Goal: Task Accomplishment & Management: Manage account settings

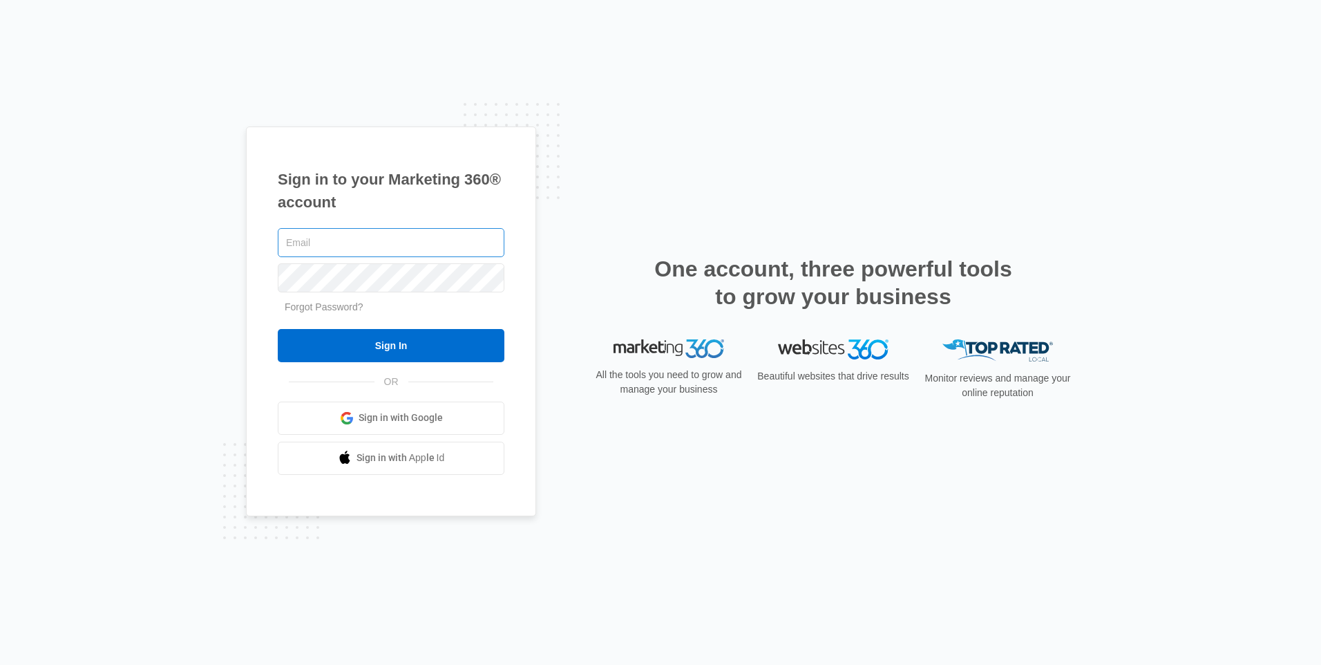
click at [328, 240] on input "text" at bounding box center [391, 242] width 227 height 29
click at [380, 419] on span "Sign in with Google" at bounding box center [401, 417] width 84 height 15
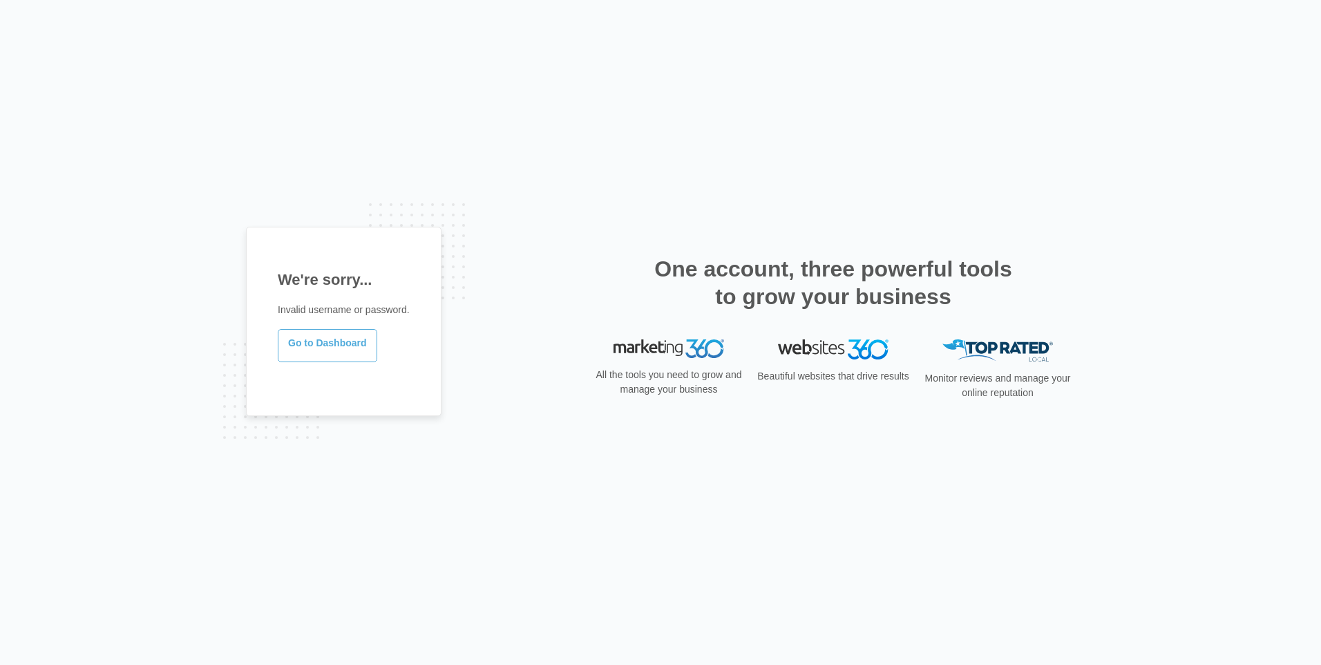
click at [334, 347] on link "Go to Dashboard" at bounding box center [327, 345] width 99 height 33
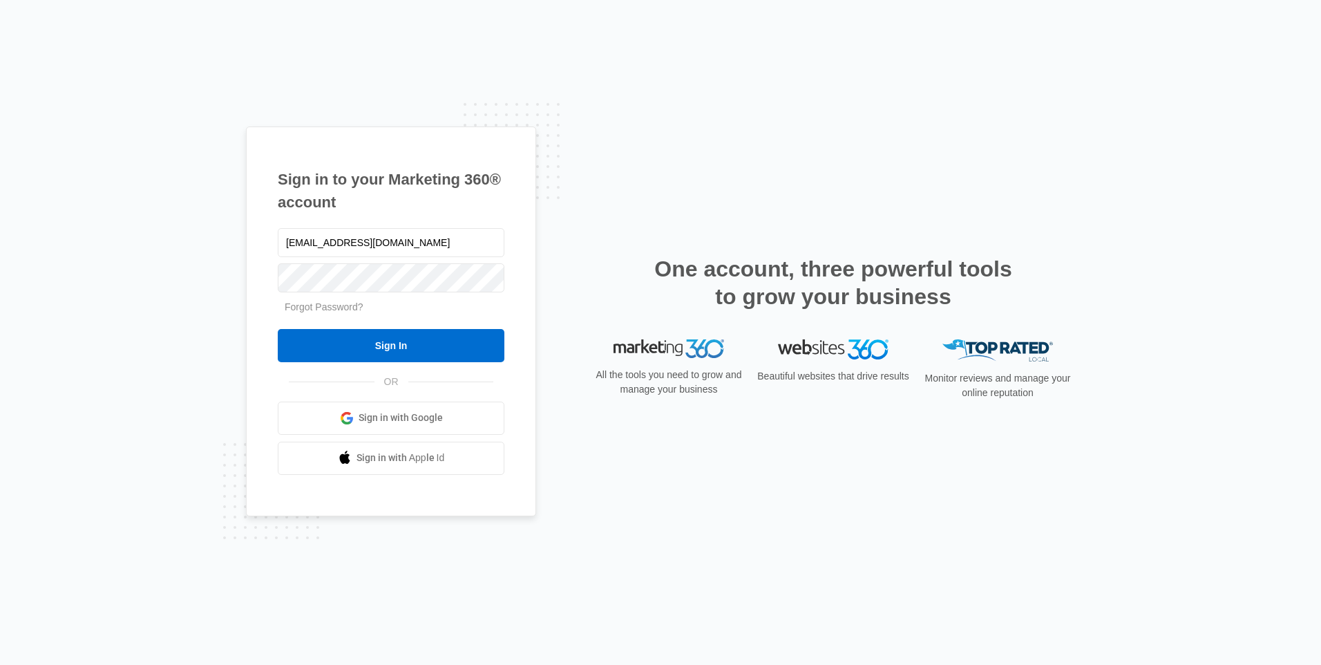
type input "[EMAIL_ADDRESS][DOMAIN_NAME]"
click at [419, 345] on input "Sign In" at bounding box center [391, 345] width 227 height 33
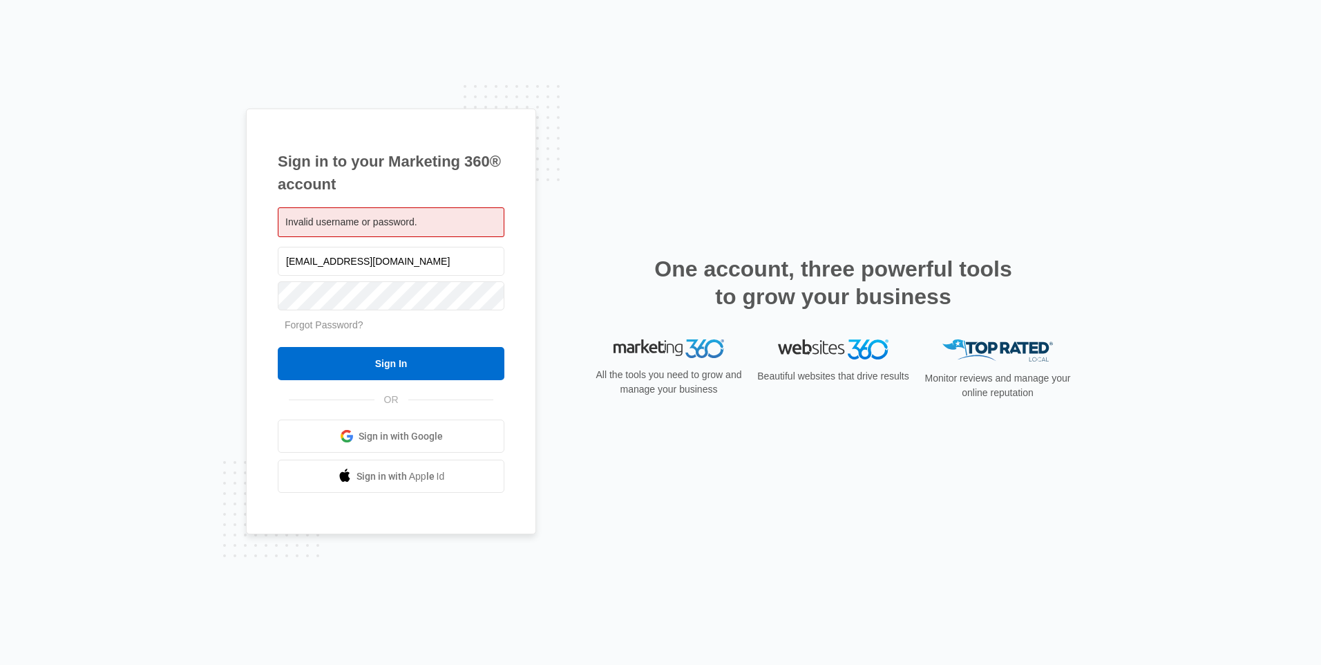
click at [409, 222] on span "Invalid username or password." at bounding box center [351, 221] width 132 height 11
drag, startPoint x: 428, startPoint y: 255, endPoint x: 237, endPoint y: 288, distance: 194.2
click at [237, 288] on div "Sign in to your Marketing 360® account Invalid username or password. info@march…" at bounding box center [660, 332] width 1321 height 665
type input "marchell_jones2@yahoo.com"
click at [424, 327] on div "Forgot Password?" at bounding box center [391, 325] width 227 height 15
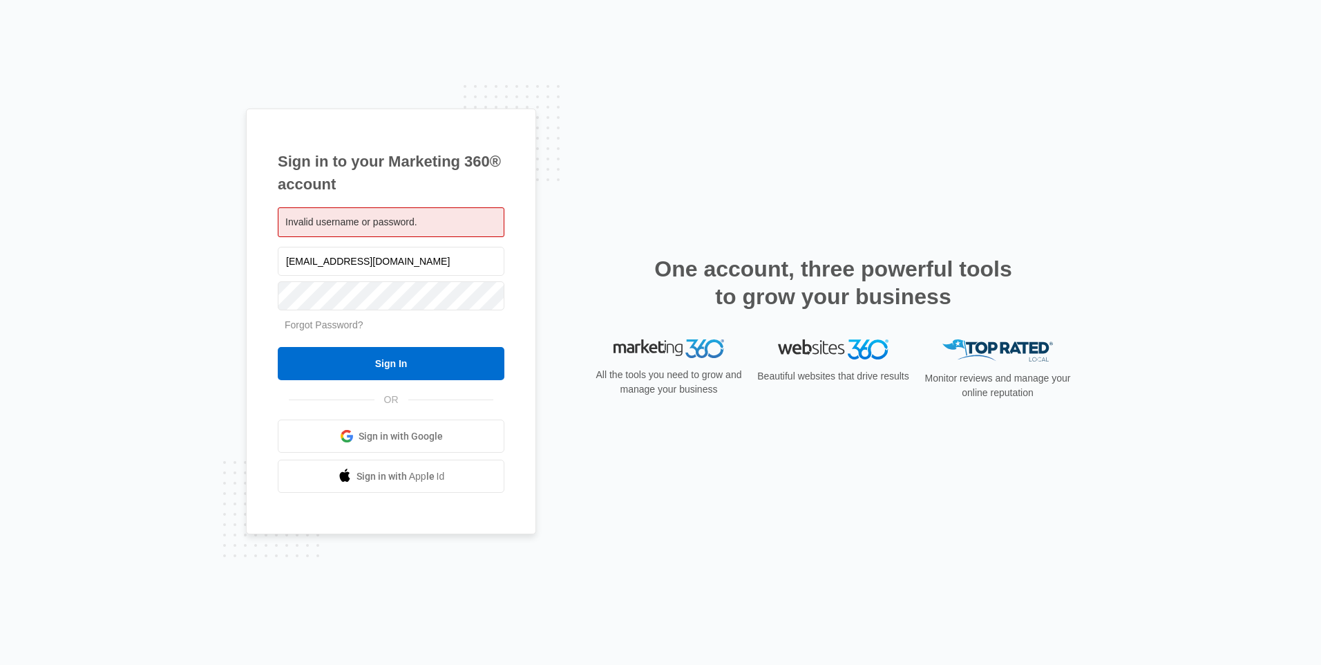
click at [334, 322] on link "Forgot Password?" at bounding box center [324, 324] width 79 height 11
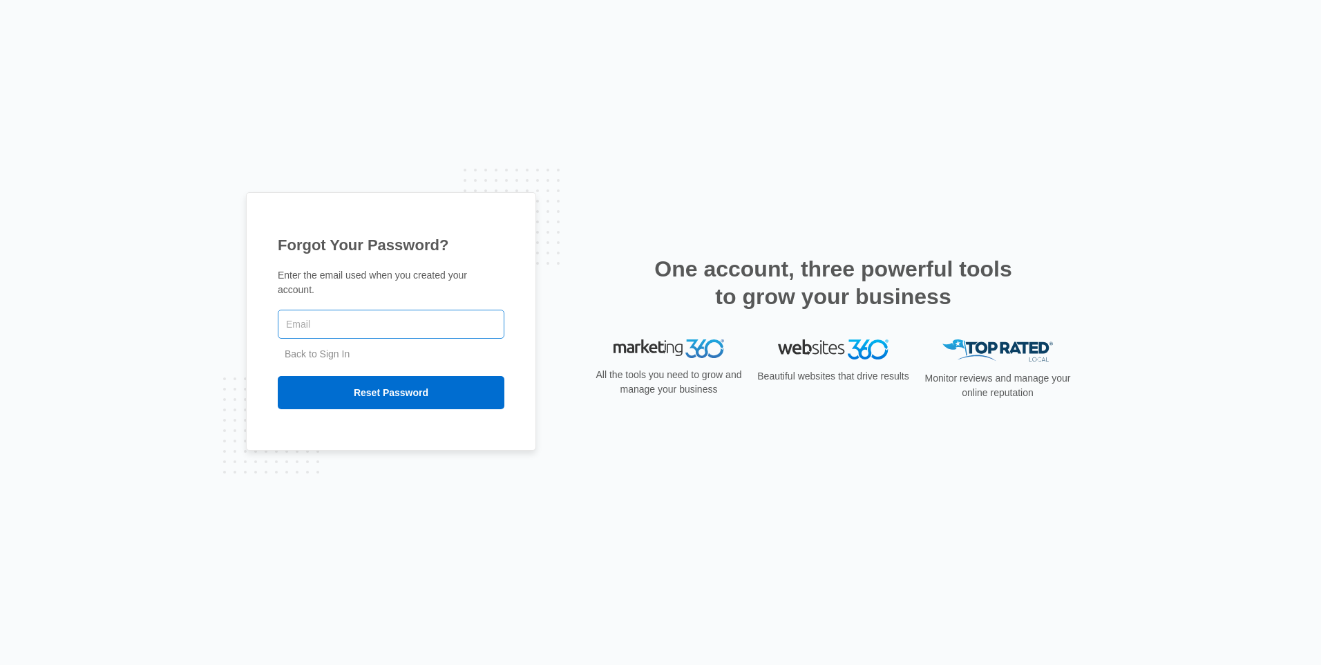
click at [326, 321] on input "text" at bounding box center [391, 324] width 227 height 29
type input "marchell_jones2@yahoo.com"
click at [336, 381] on input "Reset Password" at bounding box center [391, 392] width 227 height 33
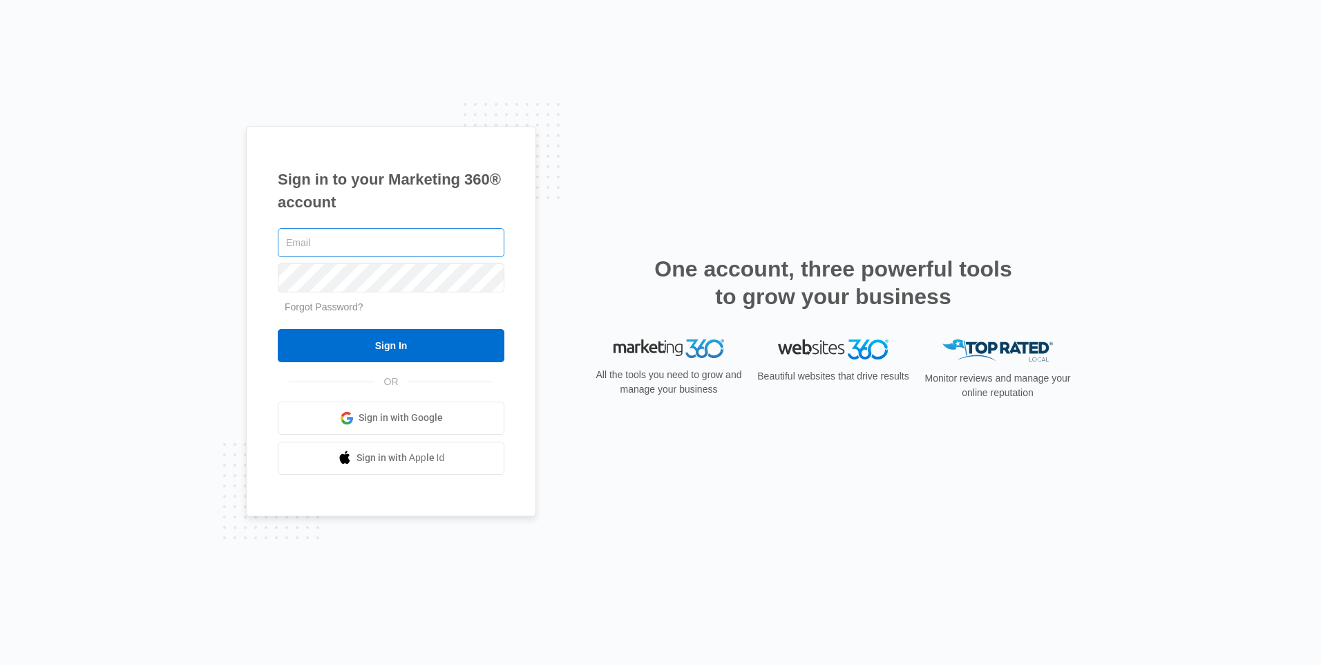
click at [318, 242] on input "text" at bounding box center [391, 242] width 227 height 29
click at [319, 242] on input "text" at bounding box center [391, 242] width 227 height 29
drag, startPoint x: 319, startPoint y: 242, endPoint x: 309, endPoint y: 242, distance: 10.4
click at [309, 242] on input "text" at bounding box center [391, 242] width 227 height 29
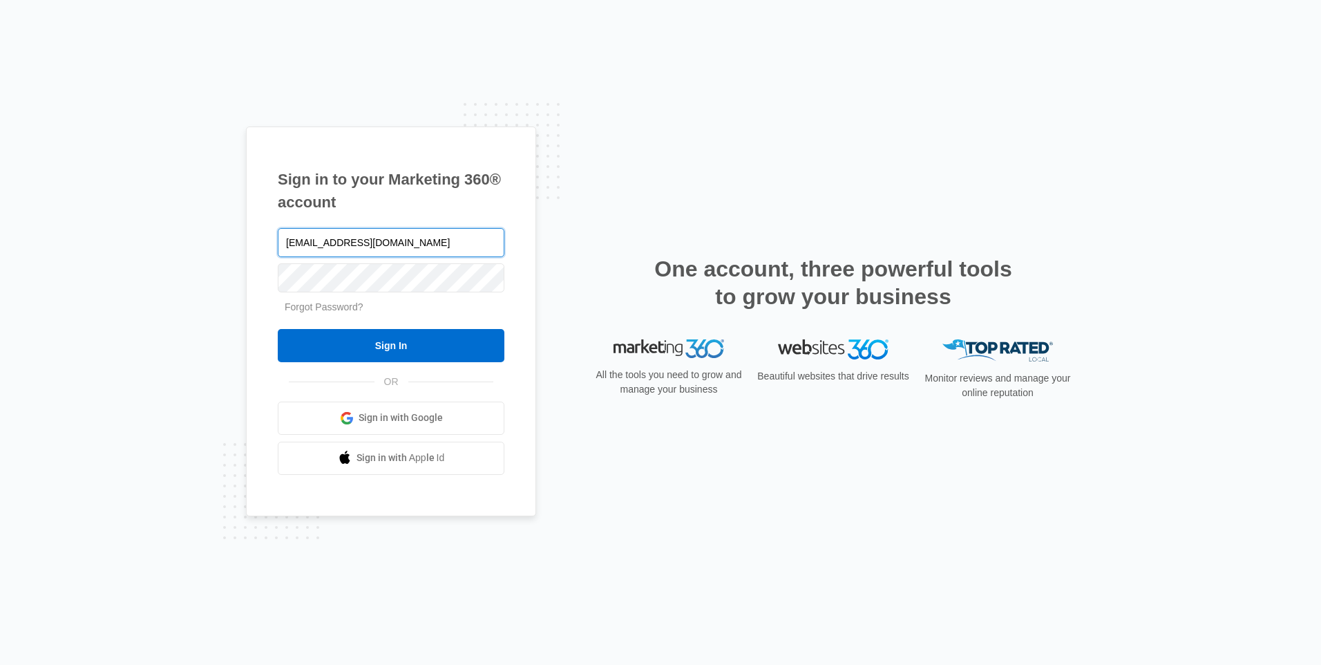
type input "[EMAIL_ADDRESS][DOMAIN_NAME]"
click at [327, 310] on link "Forgot Password?" at bounding box center [324, 306] width 79 height 11
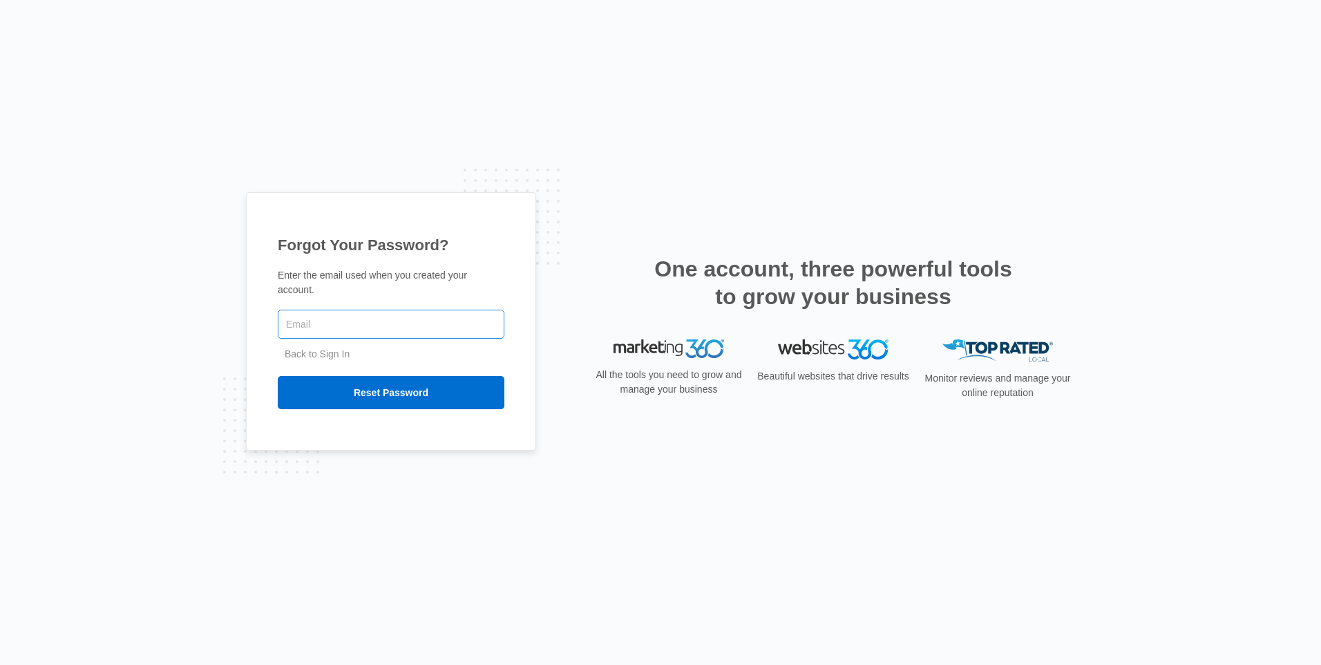
click at [313, 317] on input "text" at bounding box center [391, 324] width 227 height 29
type input "info@marchellbarbershop.com"
click at [350, 390] on input "Reset Password" at bounding box center [391, 392] width 227 height 33
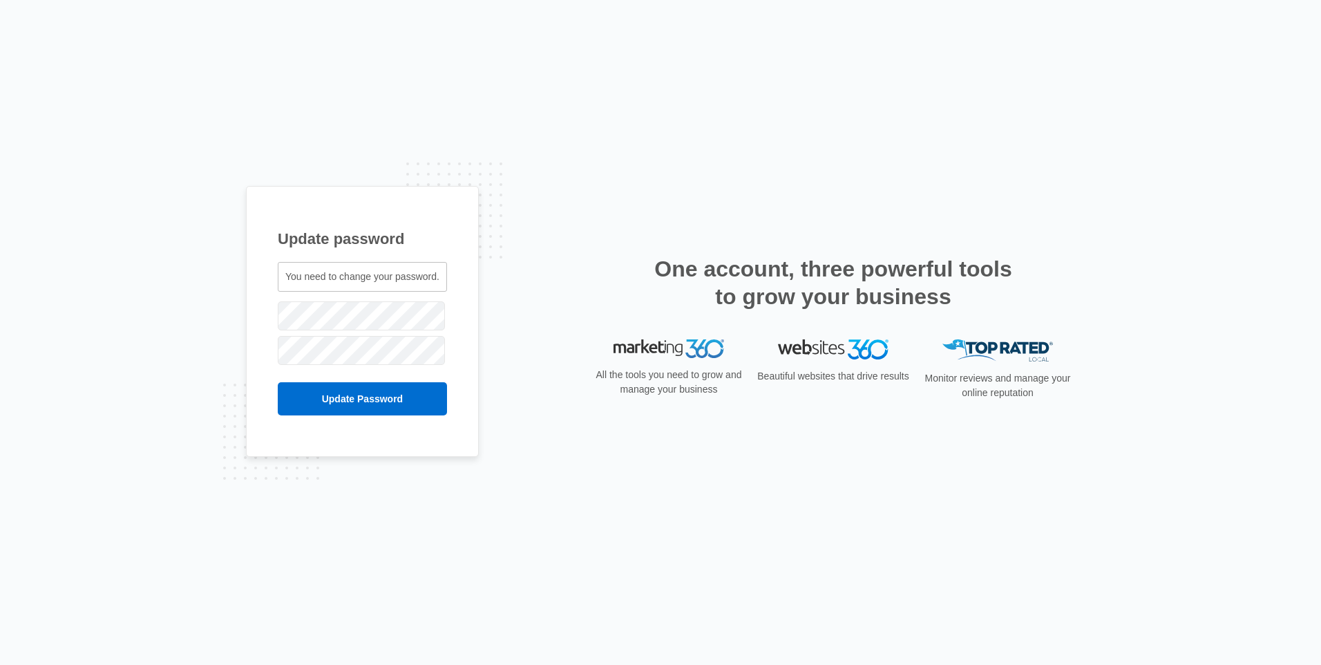
click at [262, 371] on div "Update password You need to change your password. [EMAIL_ADDRESS][DOMAIN_NAME]" at bounding box center [362, 322] width 233 height 272
click at [319, 392] on input "Update Password" at bounding box center [362, 398] width 169 height 33
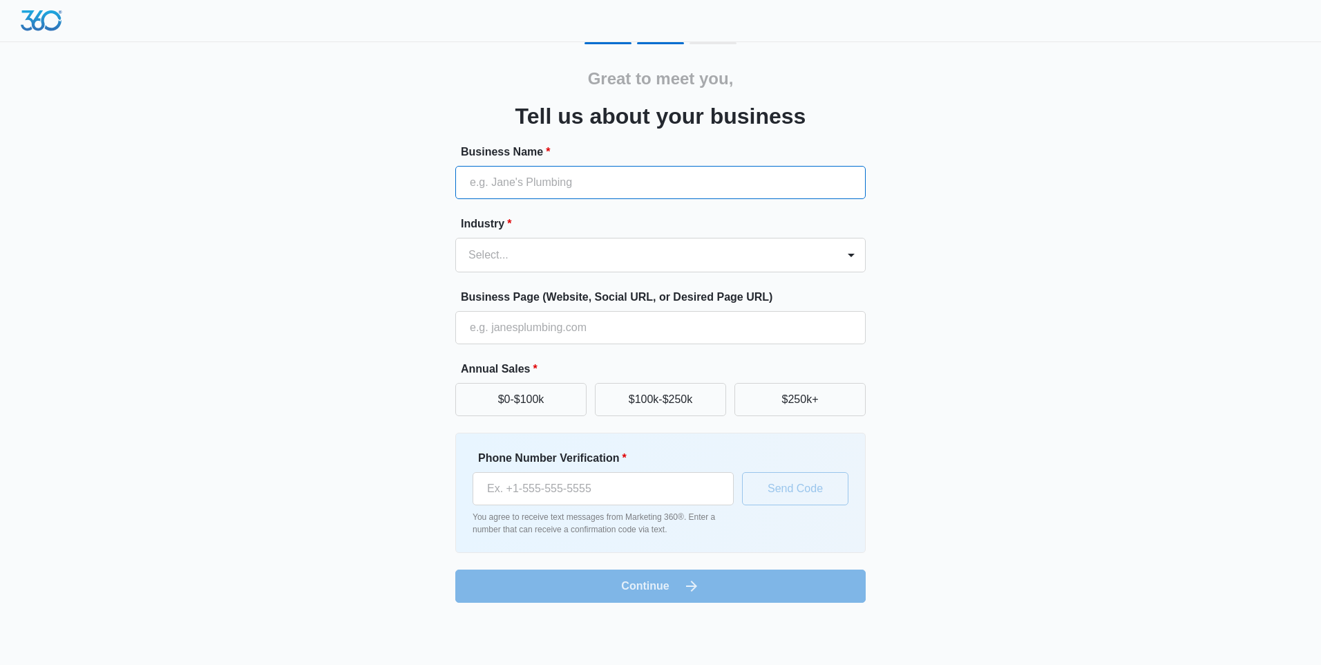
click at [502, 176] on input "Business Name *" at bounding box center [660, 182] width 410 height 33
click at [746, 582] on form "Business Name * Industry * Select... Business Page (Website, Social URL, or Des…" at bounding box center [660, 373] width 410 height 459
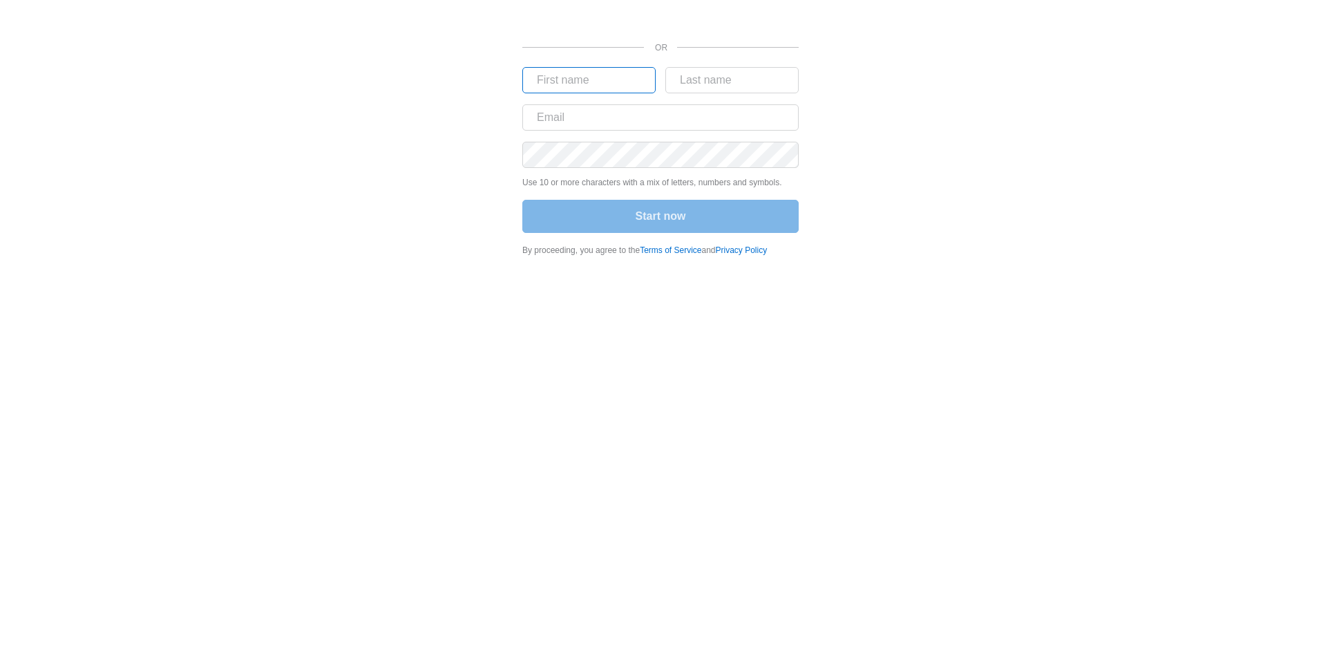
click at [605, 76] on input "text" at bounding box center [588, 80] width 133 height 26
type input "[PERSON_NAME]"
type input "[EMAIL_ADDRESS][DOMAIN_NAME]"
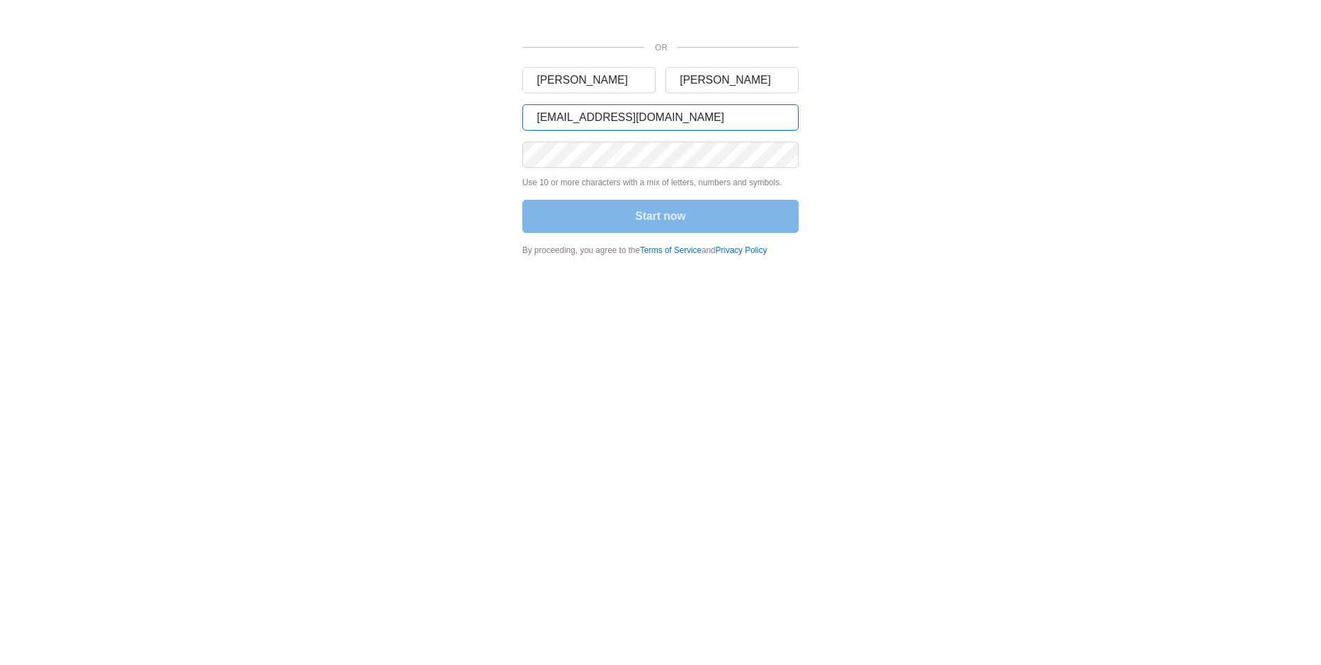
drag, startPoint x: 732, startPoint y: 112, endPoint x: 430, endPoint y: 103, distance: 302.1
click at [432, 102] on div "OR Marchell M Jones Marchell M Jones marchell_jones2@yahoo.com Use 10 or more c…" at bounding box center [660, 132] width 829 height 265
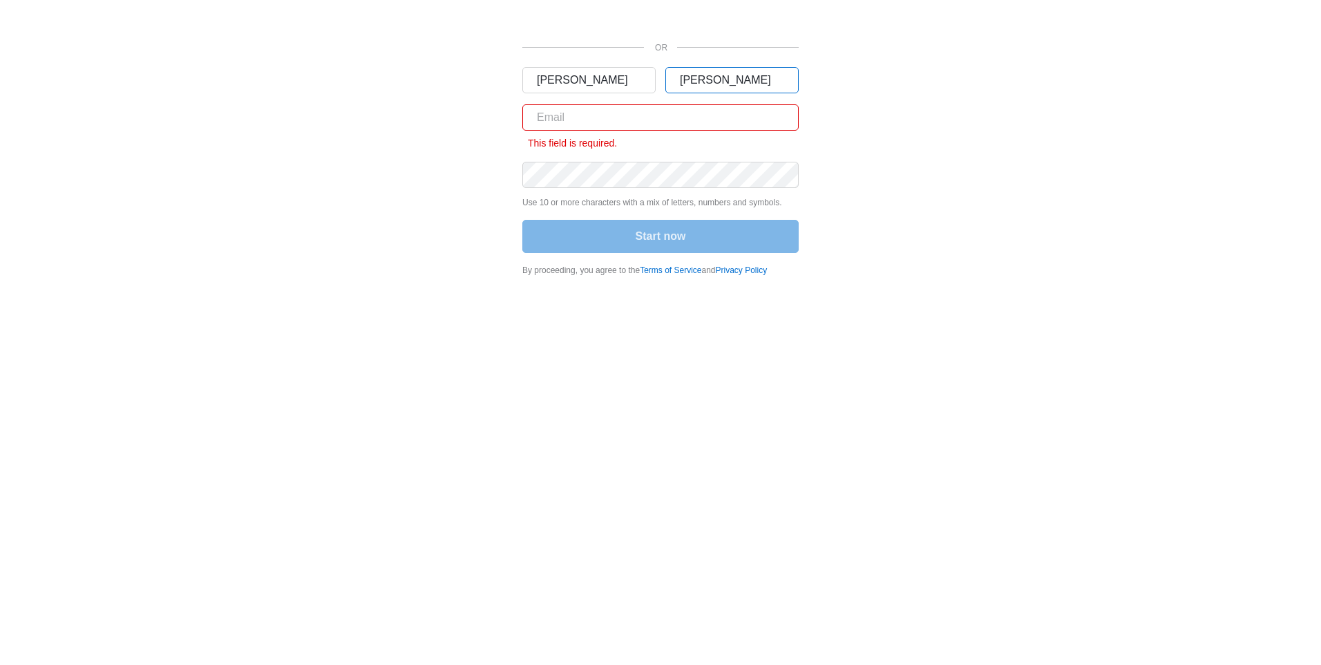
drag, startPoint x: 772, startPoint y: 79, endPoint x: 596, endPoint y: 66, distance: 176.0
click at [596, 66] on div "OR Marchell M Jones Marchell M Jones This field is required. Use 10 or more cha…" at bounding box center [660, 138] width 276 height 276
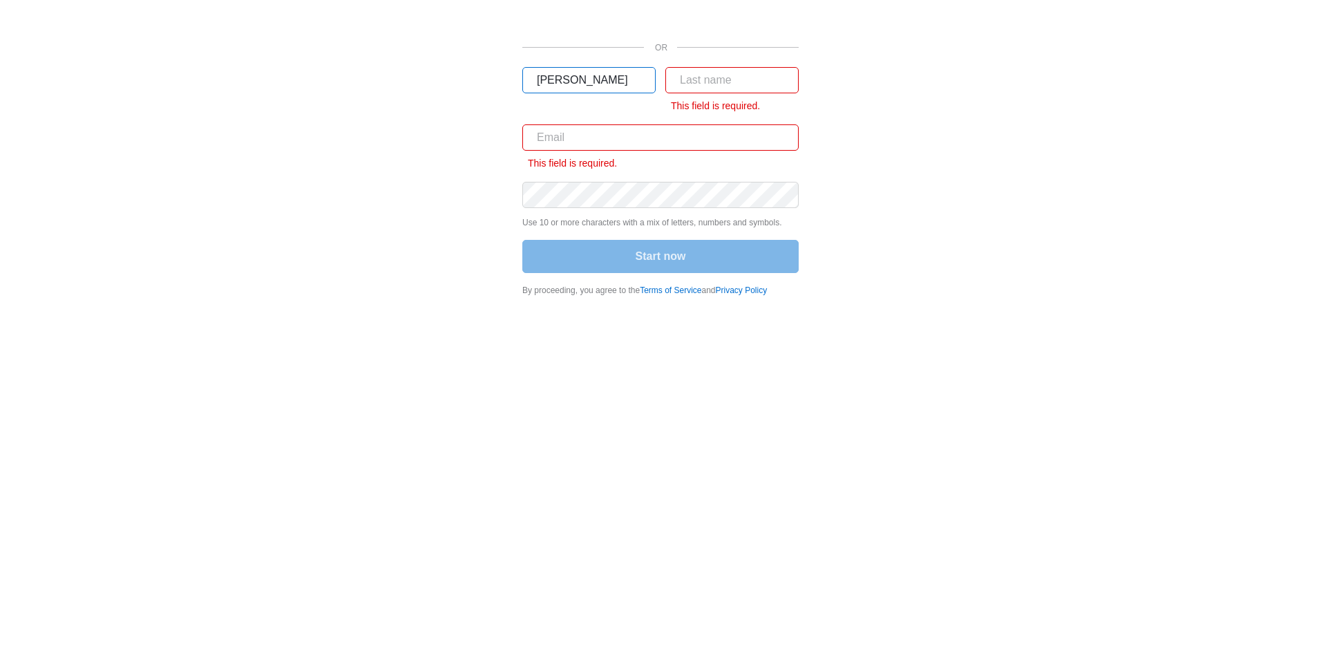
drag, startPoint x: 624, startPoint y: 79, endPoint x: 399, endPoint y: 74, distance: 225.3
click at [399, 74] on div "OR Marchell M Jones This field is required. This field is required. Use 10 or m…" at bounding box center [660, 152] width 829 height 305
click at [381, 82] on div "OR This field is required. This field is required. This field is required. Use …" at bounding box center [660, 152] width 829 height 305
click at [576, 78] on input "text" at bounding box center [588, 80] width 133 height 26
type input "Marchell"
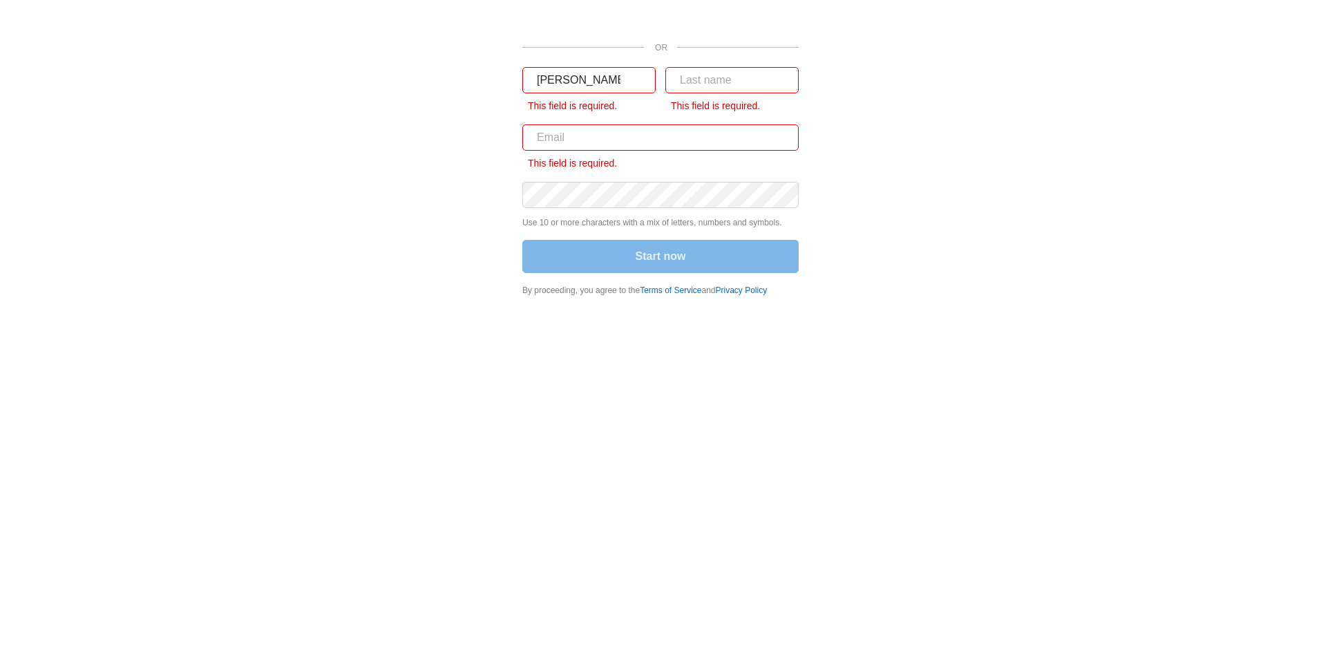
type input "M Jones"
type input "info@marchellbarbershop.com"
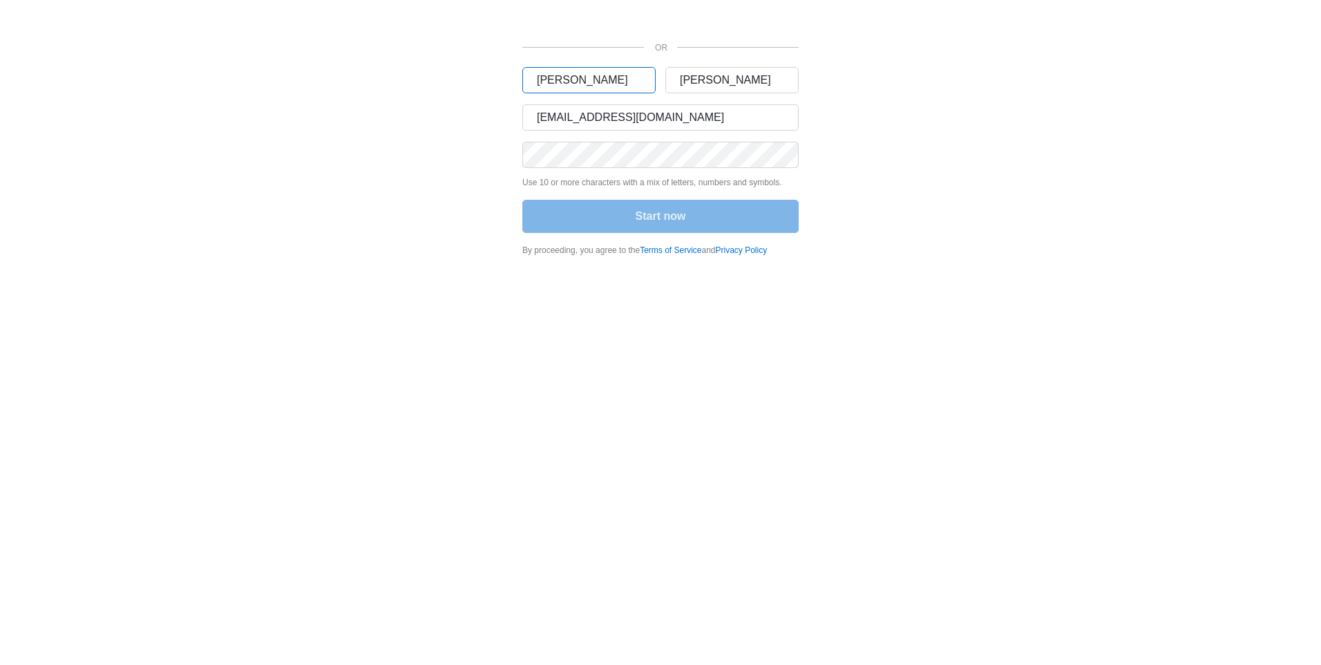
type input "Marchell M Jones"
drag, startPoint x: 692, startPoint y: 76, endPoint x: 665, endPoint y: 78, distance: 27.0
click at [665, 78] on input "M Jones" at bounding box center [731, 80] width 133 height 26
type input "Jones"
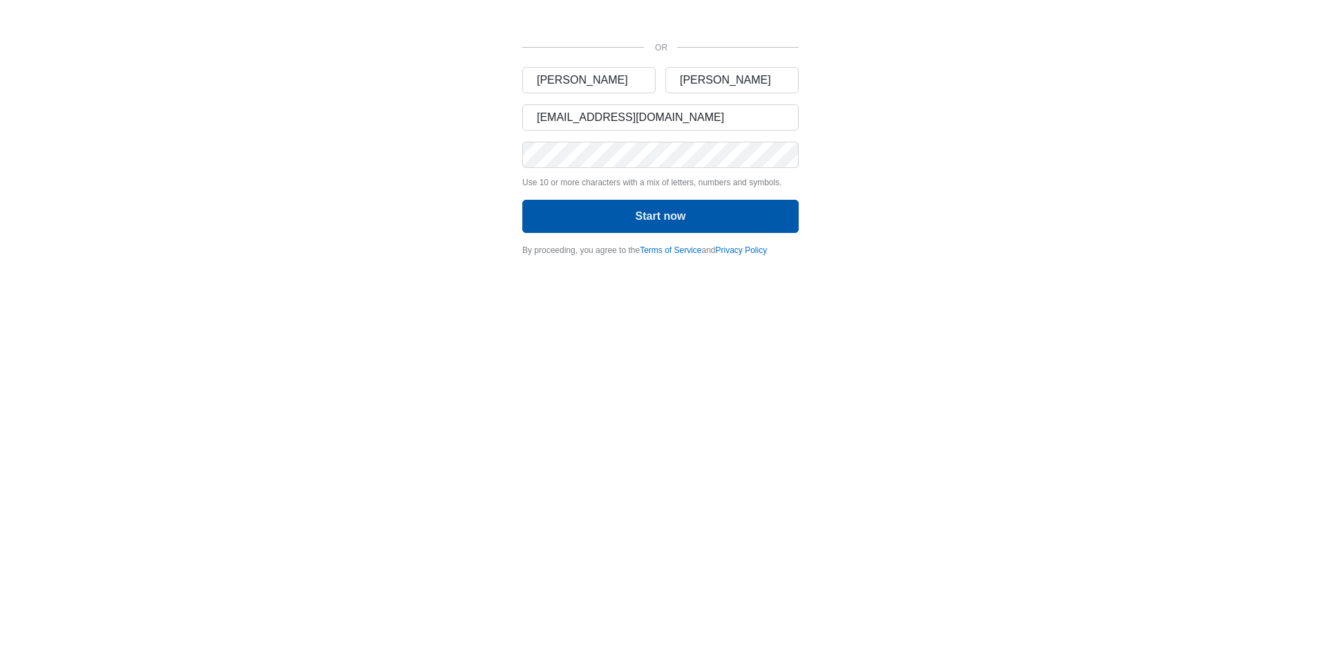
click at [656, 219] on button "Start now" at bounding box center [660, 216] width 276 height 33
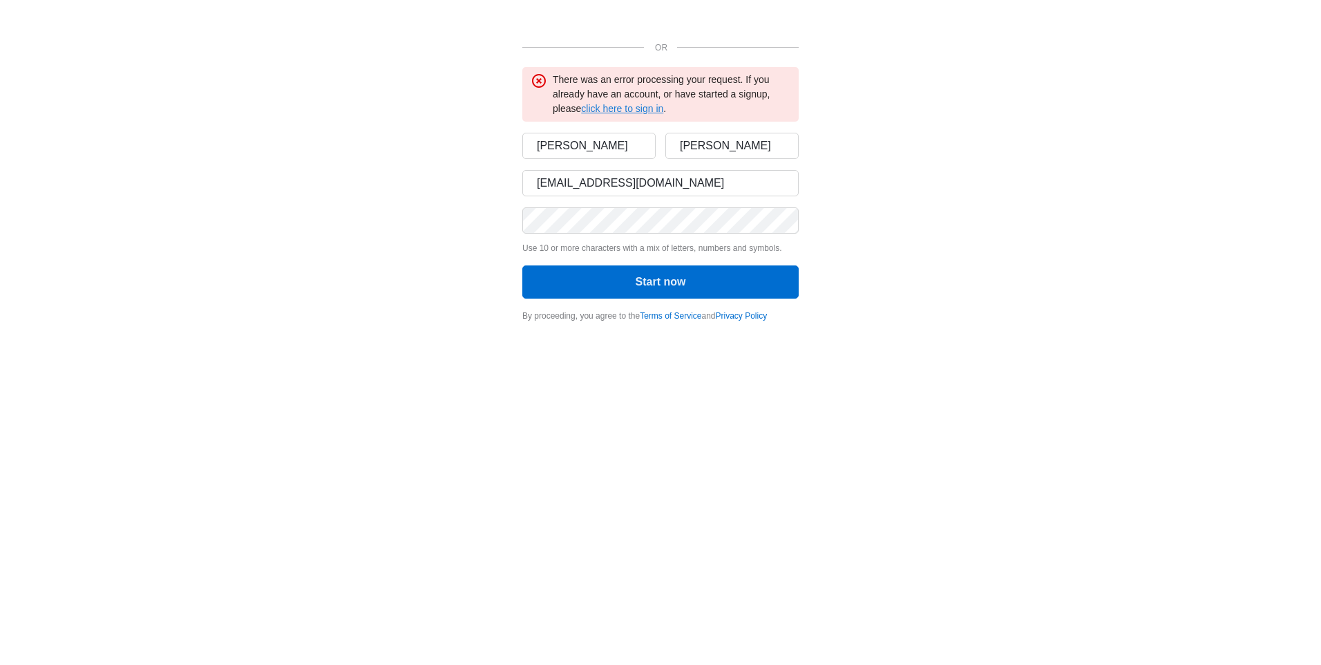
click at [639, 110] on link "click here to sign in" at bounding box center [622, 108] width 82 height 11
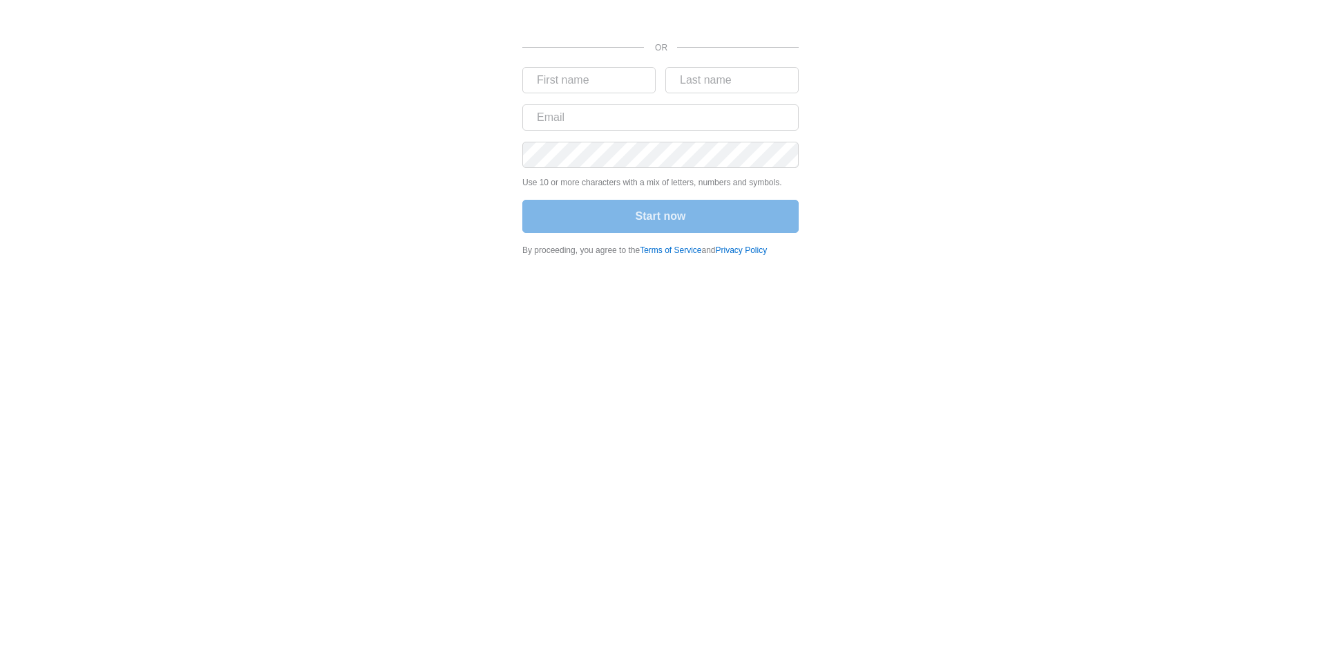
click at [651, 226] on div "Start now" at bounding box center [660, 218] width 276 height 36
click at [645, 245] on link "Terms of Service" at bounding box center [670, 250] width 61 height 10
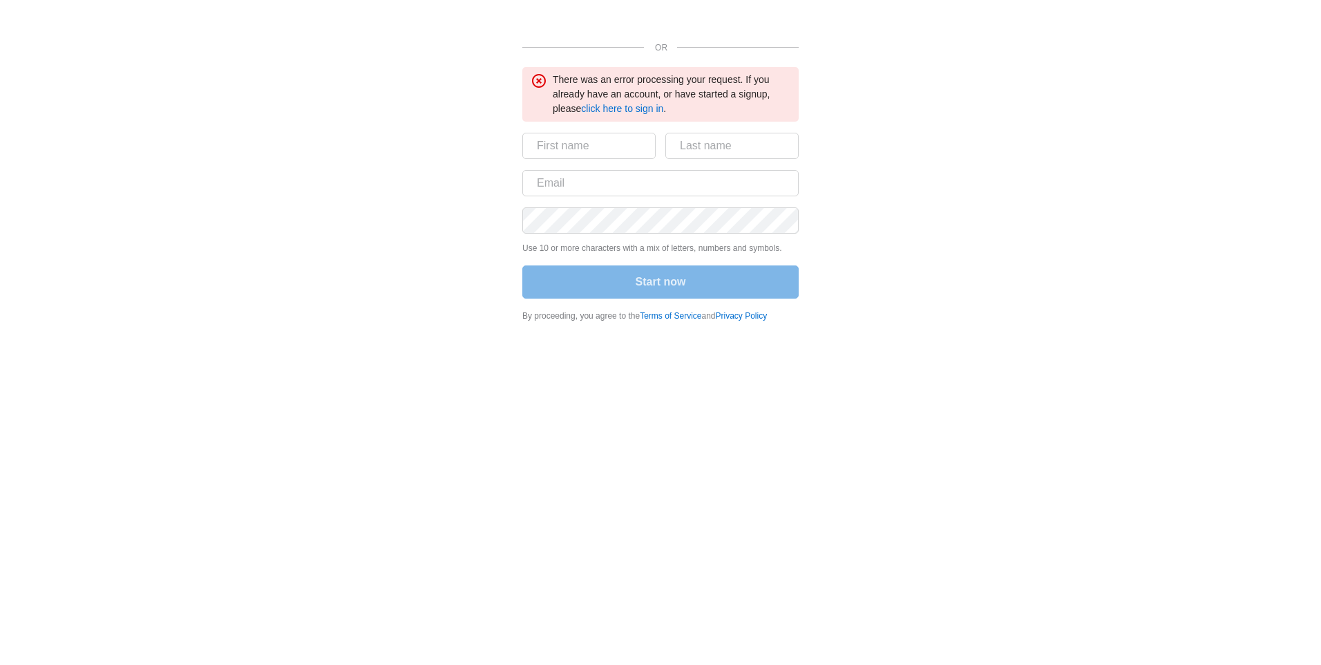
click at [539, 81] on icon at bounding box center [539, 81] width 14 height 14
drag, startPoint x: 539, startPoint y: 81, endPoint x: 423, endPoint y: 137, distance: 129.2
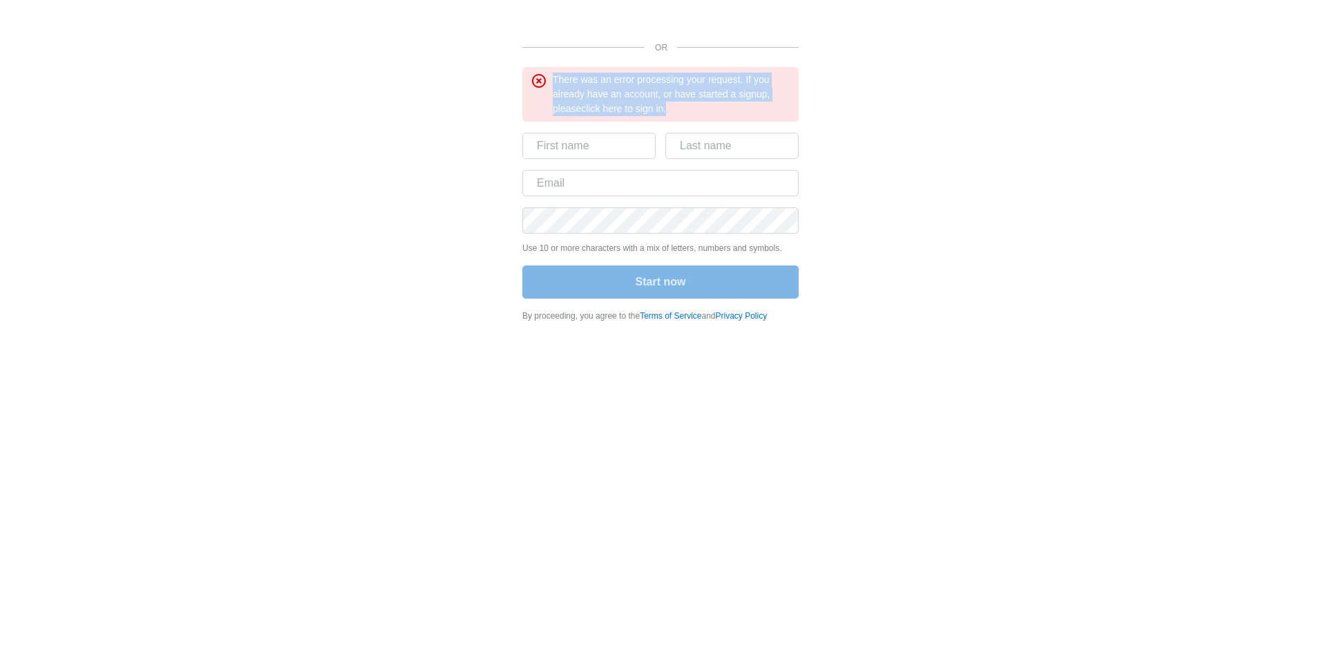
click at [423, 137] on div "OR There was an error processing your request. If you already have an account, …" at bounding box center [660, 165] width 829 height 330
click at [602, 107] on link "click here to sign in" at bounding box center [622, 108] width 82 height 11
